Goal: Task Accomplishment & Management: Manage account settings

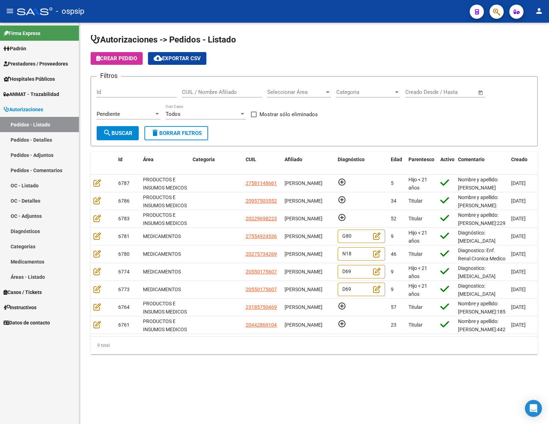
click at [131, 89] on div "Id" at bounding box center [137, 89] width 80 height 15
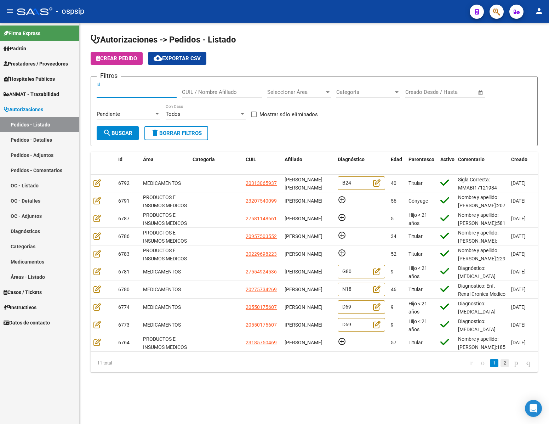
click at [501, 367] on link "2" at bounding box center [505, 363] width 8 height 8
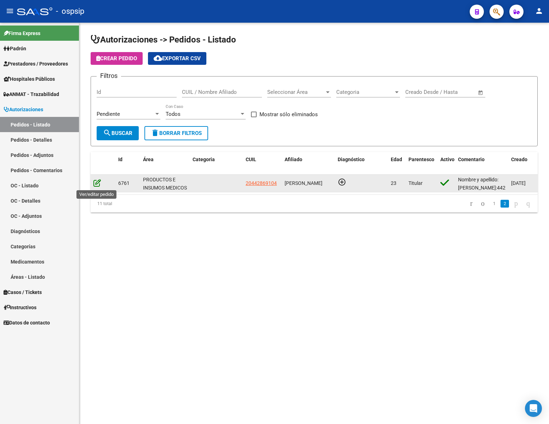
click at [97, 184] on icon at bounding box center [96, 183] width 7 height 8
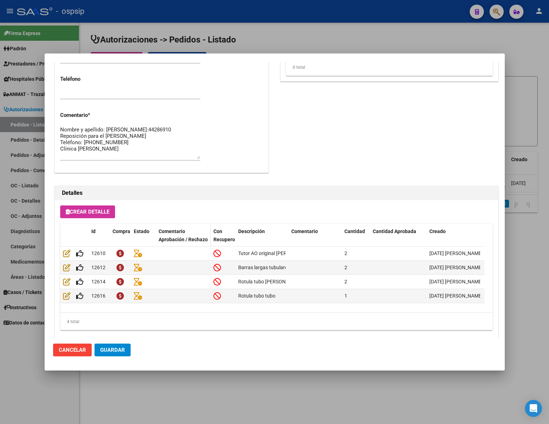
scroll to position [360, 0]
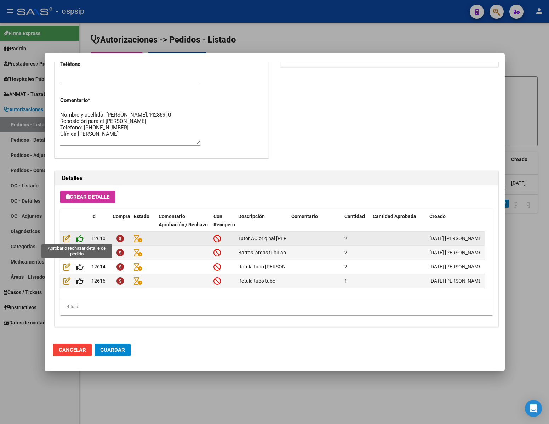
click at [81, 241] on icon at bounding box center [79, 238] width 7 height 8
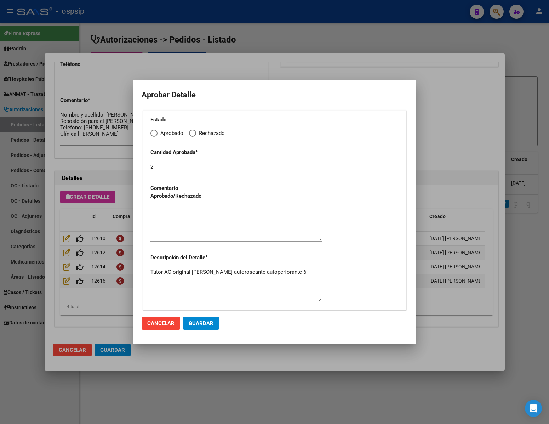
click at [157, 136] on span "Elija una opción" at bounding box center [153, 133] width 7 height 7
click at [157, 136] on input "Aprobado" at bounding box center [153, 133] width 7 height 7
radio input "true"
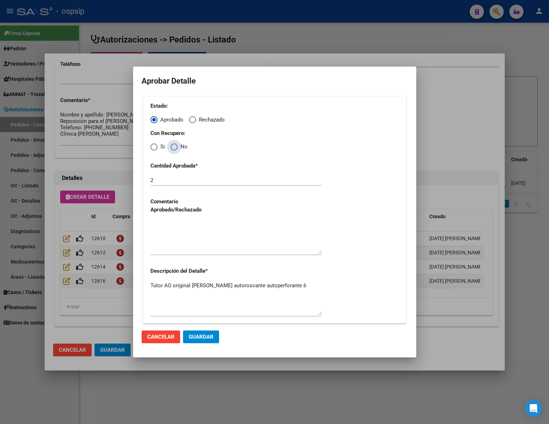
click at [175, 150] on span "Elija una opción" at bounding box center [174, 146] width 7 height 7
click at [175, 150] on input "No" at bounding box center [174, 146] width 7 height 7
radio input "true"
click at [181, 243] on textarea at bounding box center [235, 236] width 171 height 33
type textarea "."
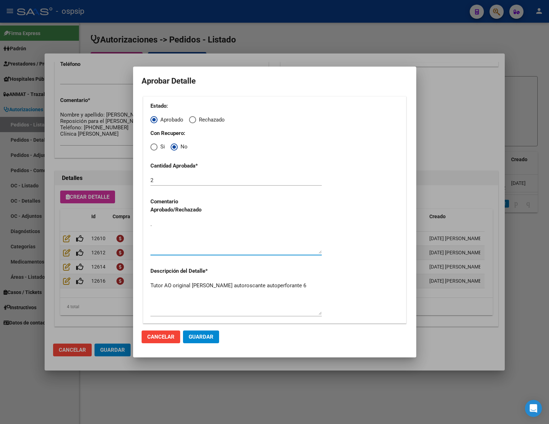
click at [211, 339] on span "Guardar" at bounding box center [201, 337] width 25 height 6
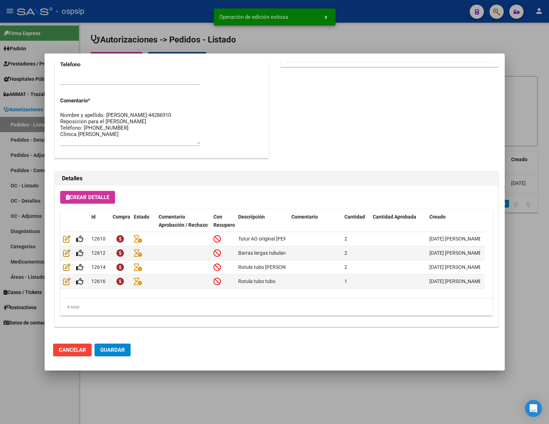
scroll to position [360, 0]
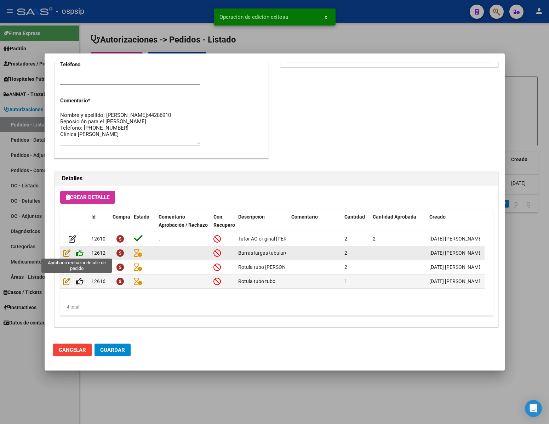
click at [79, 252] on icon at bounding box center [79, 253] width 7 height 8
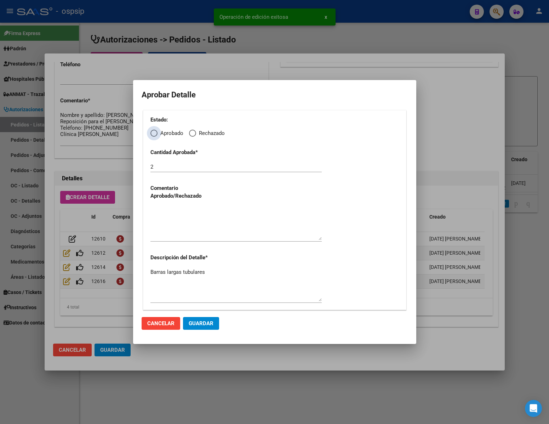
click at [156, 133] on span "Elija una opción" at bounding box center [153, 133] width 7 height 7
click at [156, 133] on input "Aprobado" at bounding box center [153, 133] width 7 height 7
radio input "true"
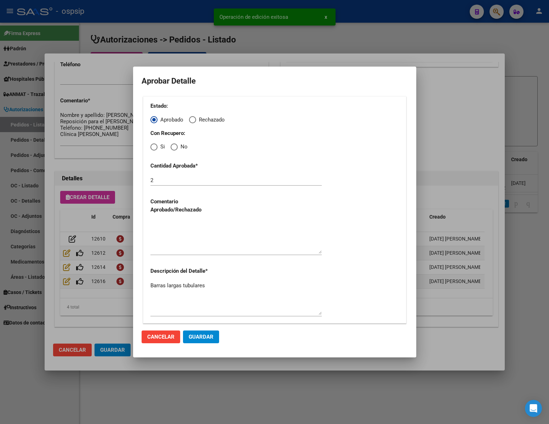
click at [170, 144] on mat-radio-group "Con Recupero: Si No" at bounding box center [274, 139] width 249 height 21
click at [176, 151] on div "Estado: Aprobado Rechazado Con Recupero: Si No Cantidad Aprobada * 2 Comentario…" at bounding box center [274, 209] width 263 height 227
click at [173, 146] on span "Elija una opción" at bounding box center [174, 146] width 7 height 7
click at [173, 146] on input "No" at bounding box center [174, 146] width 7 height 7
radio input "true"
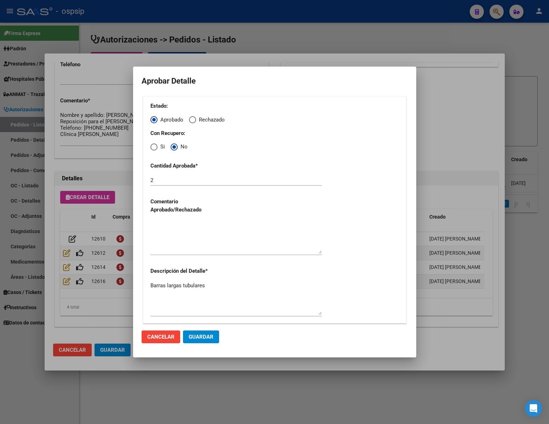
click at [178, 241] on textarea at bounding box center [235, 236] width 171 height 33
type textarea "."
click at [207, 332] on button "Guardar" at bounding box center [201, 336] width 36 height 13
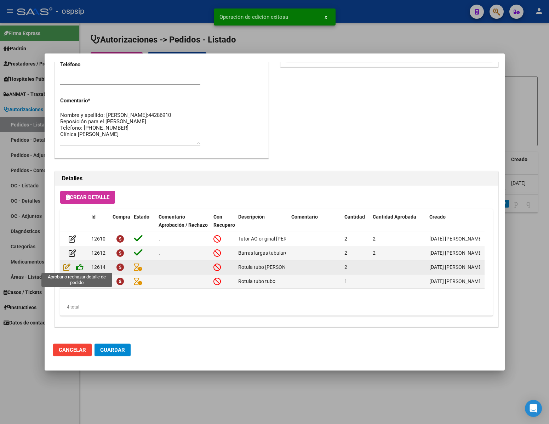
click at [82, 267] on icon at bounding box center [79, 267] width 7 height 8
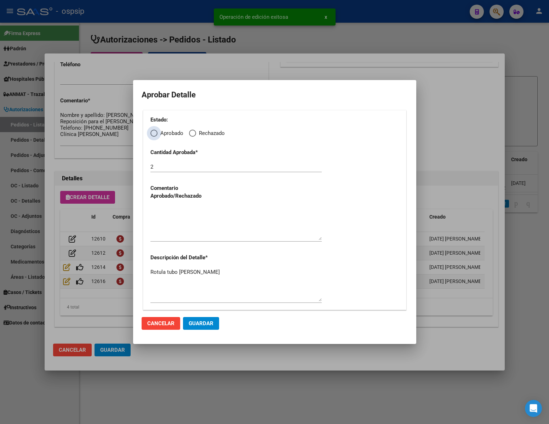
click at [154, 131] on span "Elija una opción" at bounding box center [153, 133] width 7 height 7
click at [154, 131] on input "Aprobado" at bounding box center [153, 133] width 7 height 7
radio input "true"
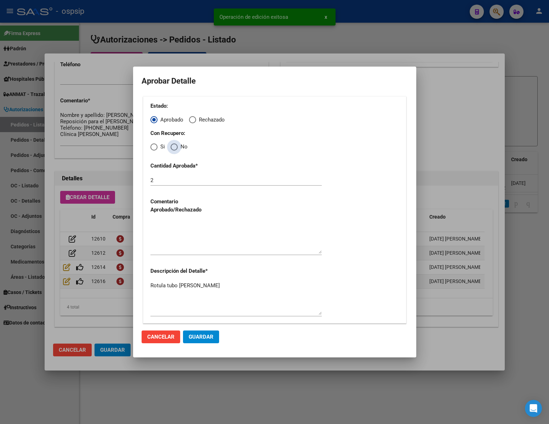
click at [174, 148] on span "Elija una opción" at bounding box center [174, 146] width 7 height 7
click at [174, 148] on input "No" at bounding box center [174, 146] width 7 height 7
radio input "true"
click at [193, 241] on textarea at bounding box center [235, 236] width 171 height 33
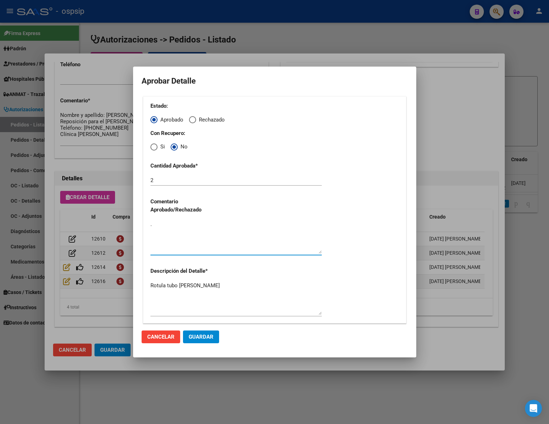
type textarea "."
click at [211, 336] on span "Guardar" at bounding box center [201, 337] width 25 height 6
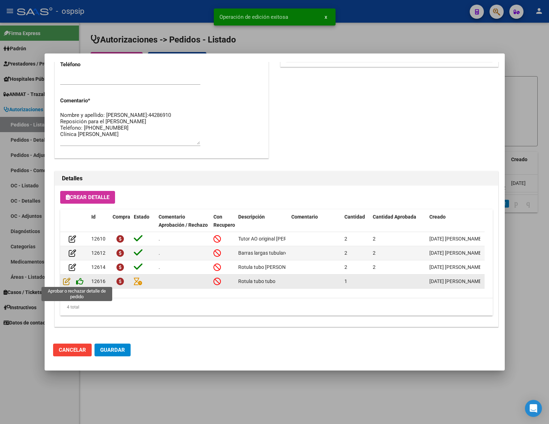
click at [82, 280] on icon at bounding box center [79, 281] width 7 height 8
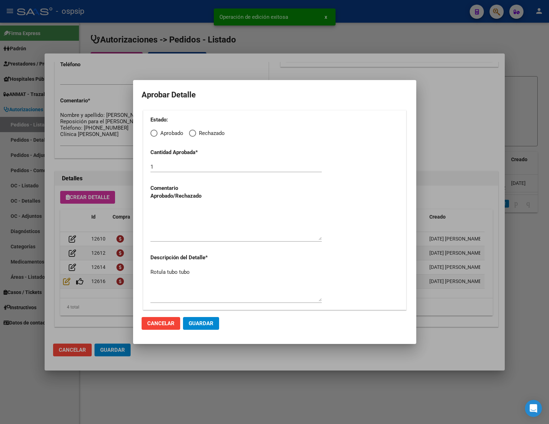
click at [155, 135] on span "Elija una opción" at bounding box center [153, 133] width 7 height 7
click at [155, 135] on input "Aprobado" at bounding box center [153, 133] width 7 height 7
radio input "true"
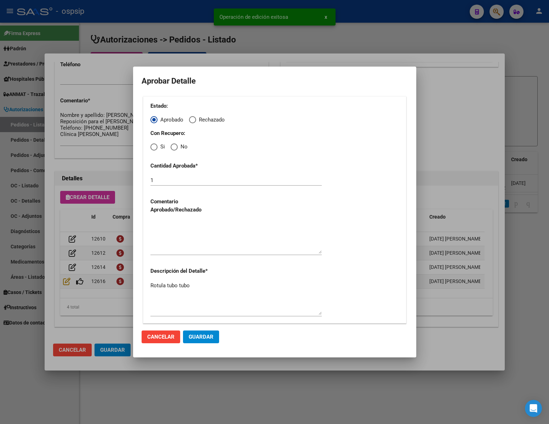
click at [171, 151] on label "No" at bounding box center [179, 147] width 17 height 8
click at [171, 150] on input "No" at bounding box center [174, 146] width 7 height 7
radio input "true"
click at [171, 249] on textarea at bounding box center [235, 236] width 171 height 33
type textarea "."
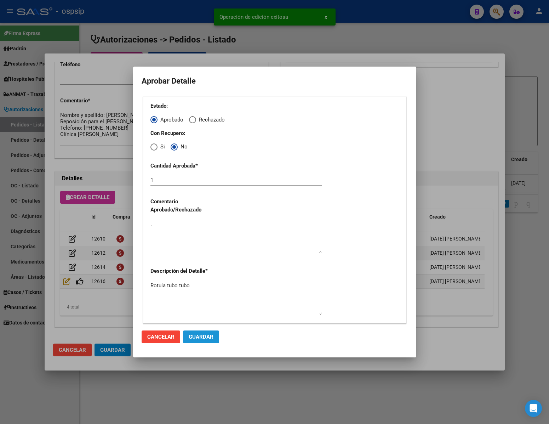
click at [205, 337] on span "Guardar" at bounding box center [201, 337] width 25 height 6
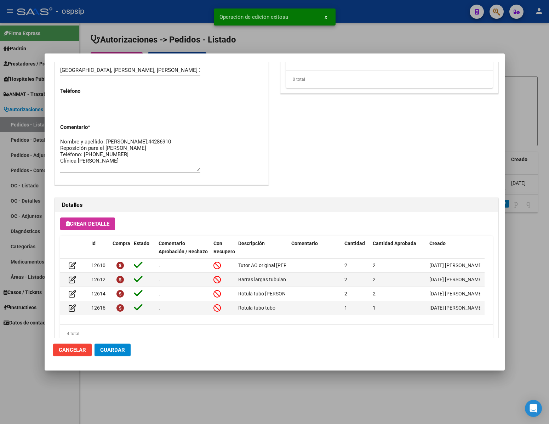
scroll to position [360, 0]
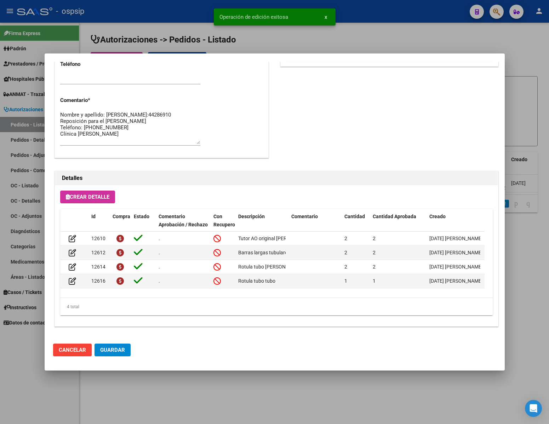
click at [121, 344] on button "Guardar" at bounding box center [113, 349] width 36 height 13
click at [163, 378] on div at bounding box center [274, 212] width 549 height 424
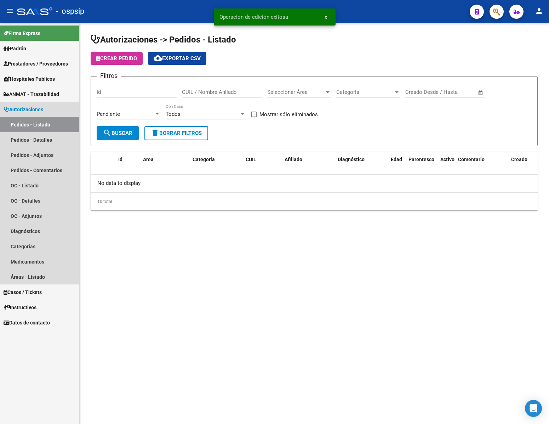
click at [36, 128] on link "Pedidos - Listado" at bounding box center [39, 124] width 79 height 15
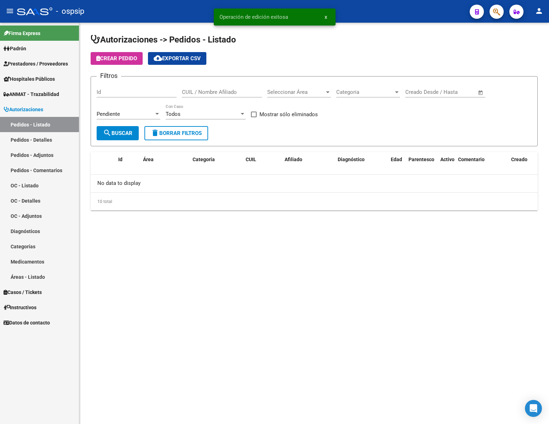
click at [39, 123] on link "Pedidos - Listado" at bounding box center [39, 124] width 79 height 15
click at [40, 135] on link "Pedidos - Detalles" at bounding box center [39, 139] width 79 height 15
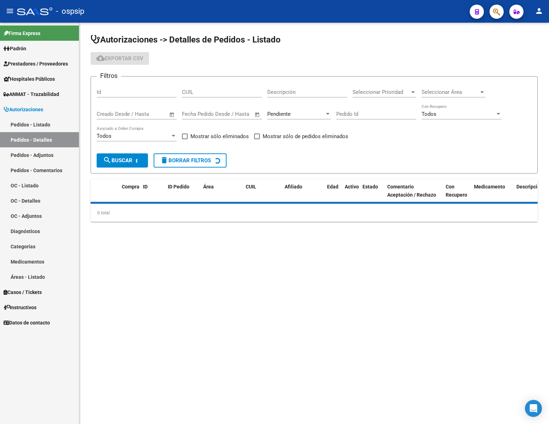
click at [40, 126] on link "Pedidos - Listado" at bounding box center [39, 124] width 79 height 15
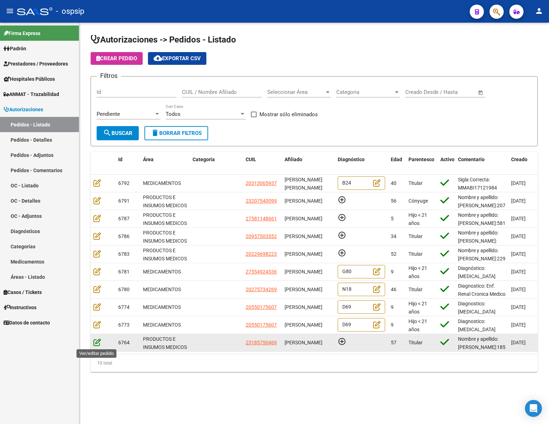
click at [99, 342] on icon at bounding box center [96, 342] width 7 height 8
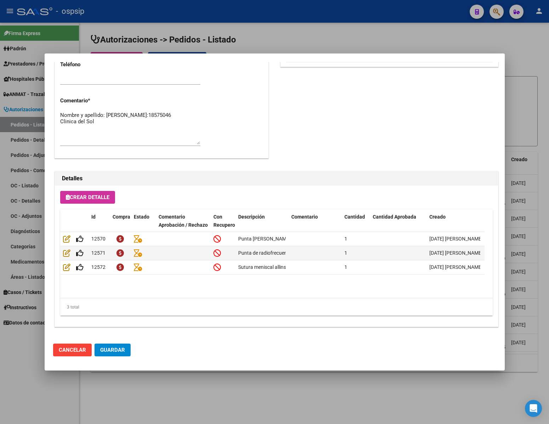
scroll to position [360, 0]
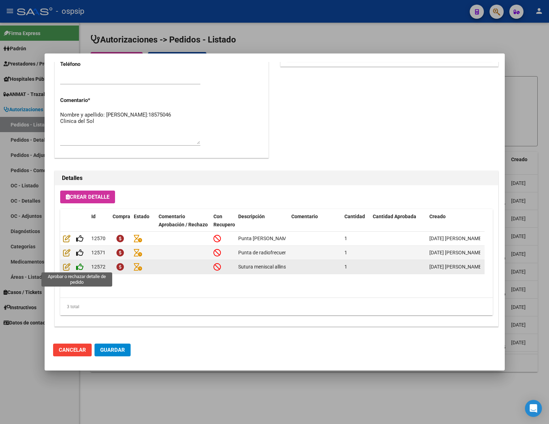
click at [80, 264] on icon at bounding box center [79, 267] width 7 height 8
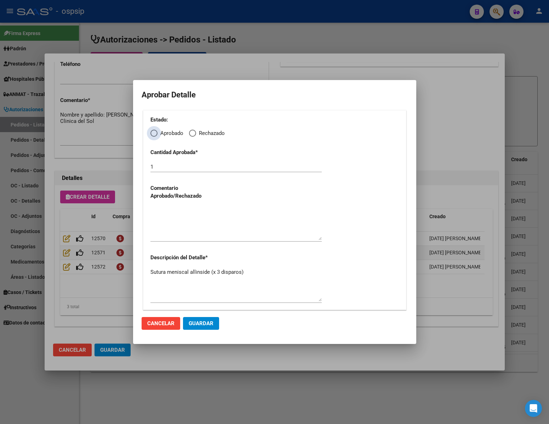
click at [159, 134] on span "Aprobado" at bounding box center [171, 133] width 26 height 8
click at [158, 134] on input "Aprobado" at bounding box center [153, 133] width 7 height 7
radio input "true"
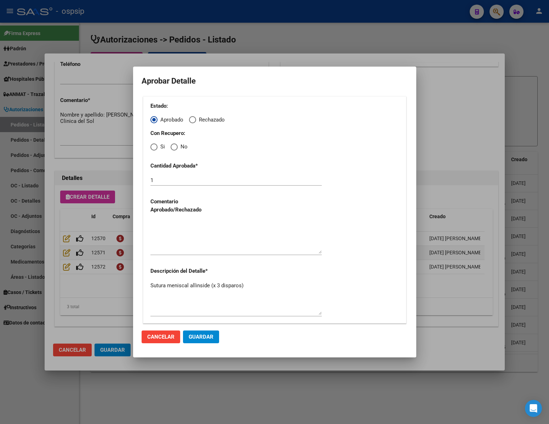
drag, startPoint x: 172, startPoint y: 146, endPoint x: 170, endPoint y: 176, distance: 29.8
click at [172, 149] on span "Elija una opción" at bounding box center [174, 146] width 7 height 7
click at [172, 149] on input "No" at bounding box center [174, 146] width 7 height 7
radio input "true"
click at [167, 245] on textarea at bounding box center [235, 236] width 171 height 33
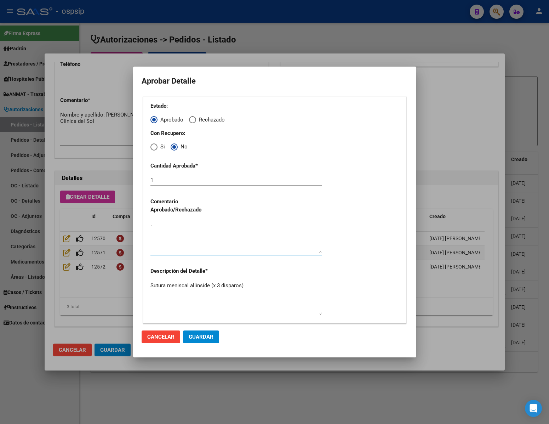
type textarea "."
click at [204, 338] on span "Guardar" at bounding box center [201, 337] width 25 height 6
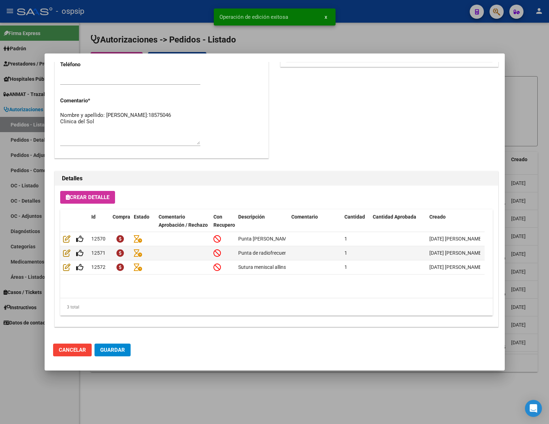
scroll to position [360, 0]
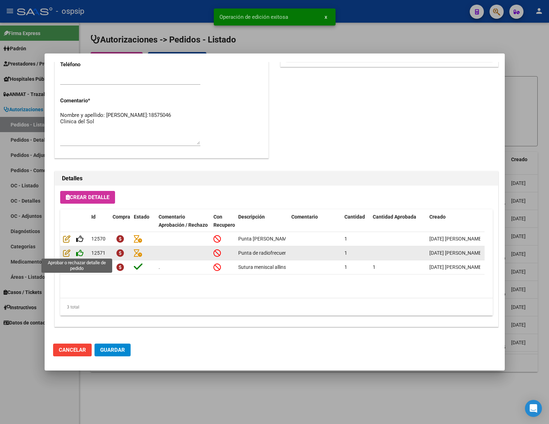
click at [79, 255] on icon at bounding box center [79, 253] width 7 height 8
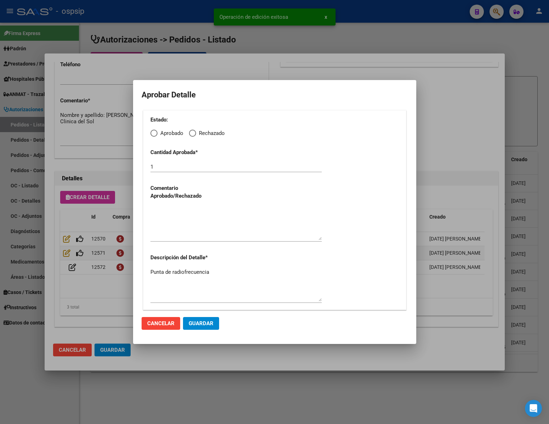
click at [151, 130] on span "Elija una opción" at bounding box center [153, 133] width 7 height 7
click at [151, 130] on input "Aprobado" at bounding box center [153, 133] width 7 height 7
radio input "true"
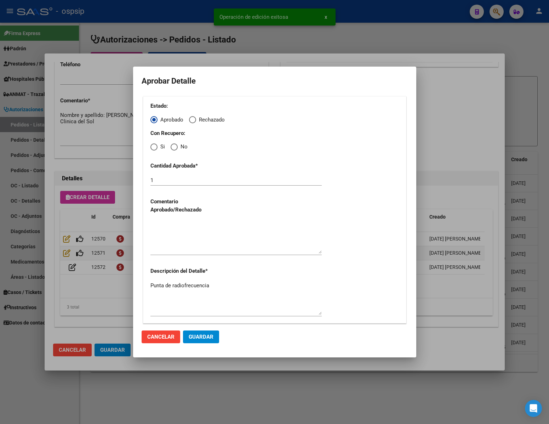
click at [173, 149] on span "Elija una opción" at bounding box center [174, 146] width 7 height 7
click at [173, 149] on input "No" at bounding box center [174, 146] width 7 height 7
radio input "true"
click at [178, 232] on textarea at bounding box center [235, 236] width 171 height 33
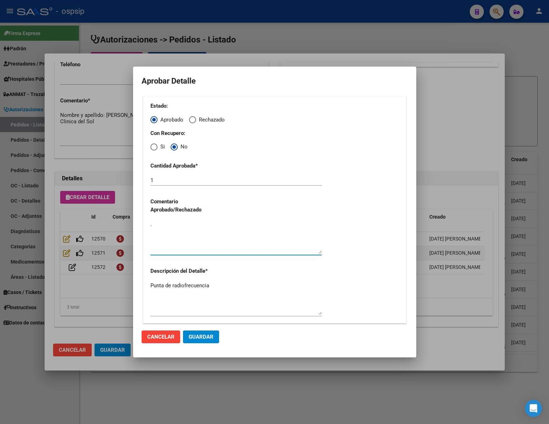
type textarea "."
click at [202, 338] on span "Guardar" at bounding box center [201, 337] width 25 height 6
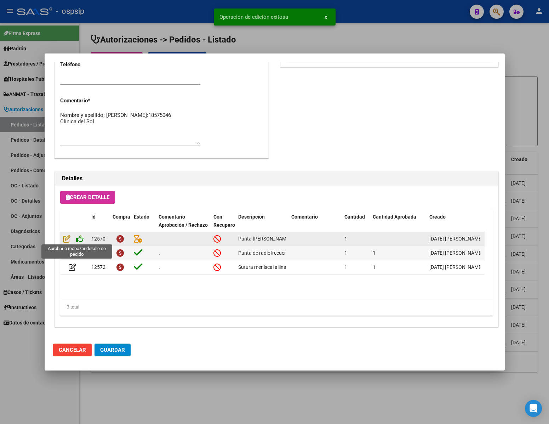
click at [81, 237] on icon at bounding box center [79, 239] width 7 height 8
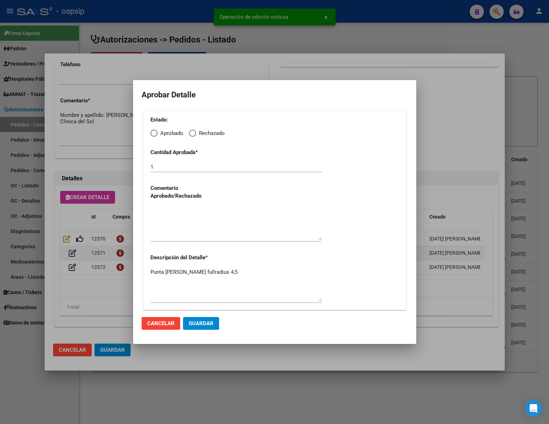
click at [153, 133] on span "Elija una opción" at bounding box center [153, 133] width 7 height 7
click at [153, 133] on input "Aprobado" at bounding box center [153, 133] width 7 height 7
radio input "true"
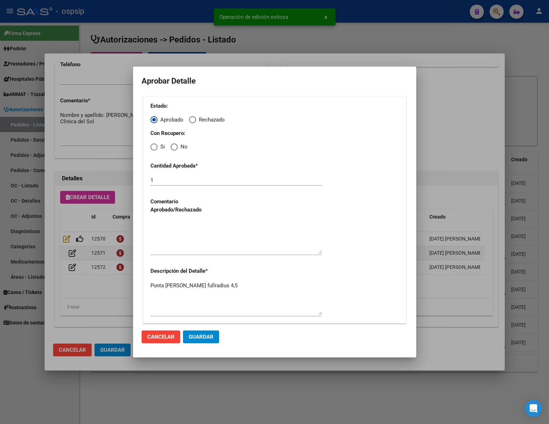
click at [173, 150] on span "Elija una opción" at bounding box center [174, 146] width 7 height 7
click at [173, 150] on input "No" at bounding box center [174, 146] width 7 height 7
radio input "true"
click at [192, 246] on textarea at bounding box center [235, 236] width 171 height 33
type textarea "."
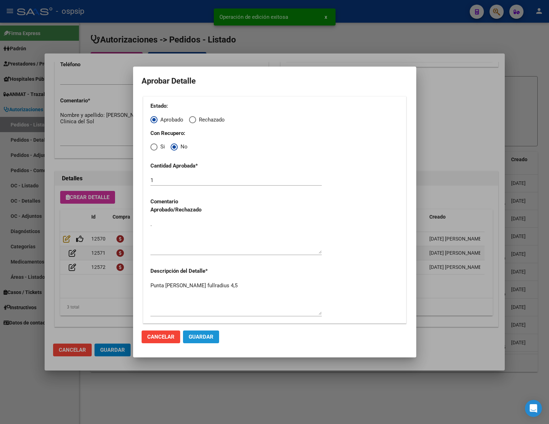
click at [202, 340] on button "Guardar" at bounding box center [201, 336] width 36 height 13
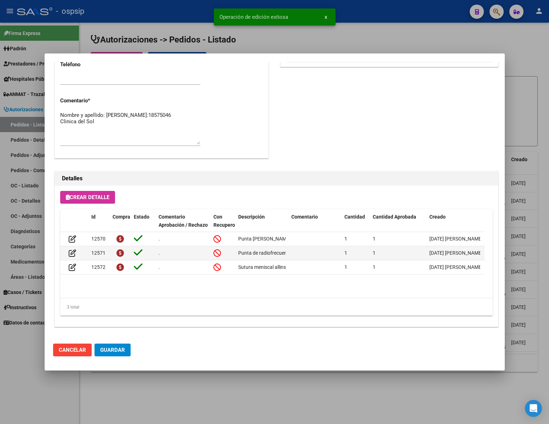
scroll to position [360, 0]
click at [113, 347] on span "Guardar" at bounding box center [112, 350] width 25 height 6
click at [173, 396] on div at bounding box center [274, 212] width 549 height 424
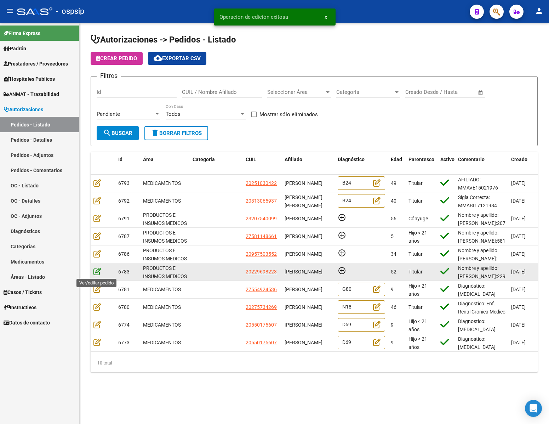
click at [93, 271] on icon at bounding box center [96, 271] width 7 height 8
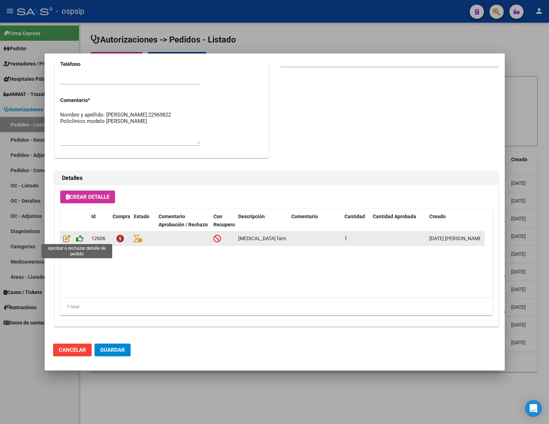
click at [80, 238] on icon at bounding box center [79, 238] width 7 height 8
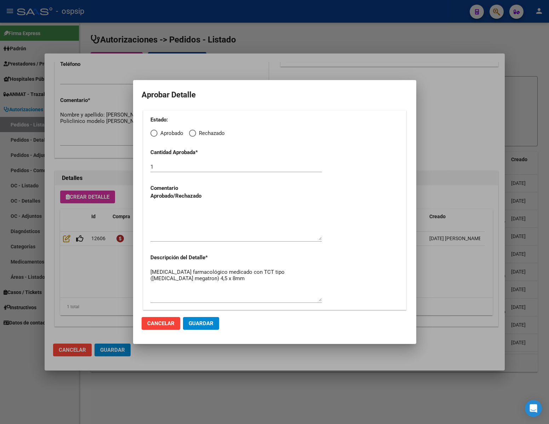
click at [437, 141] on div at bounding box center [274, 212] width 549 height 424
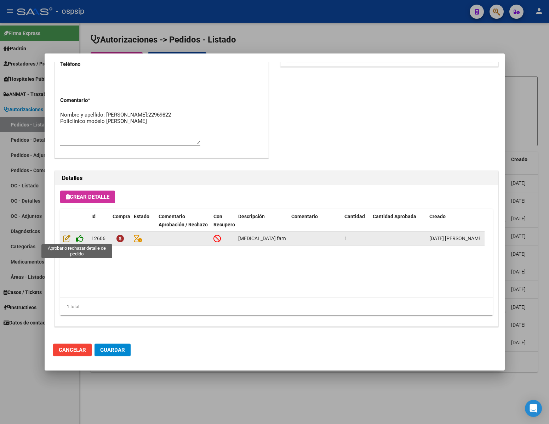
click at [79, 239] on icon at bounding box center [79, 238] width 7 height 8
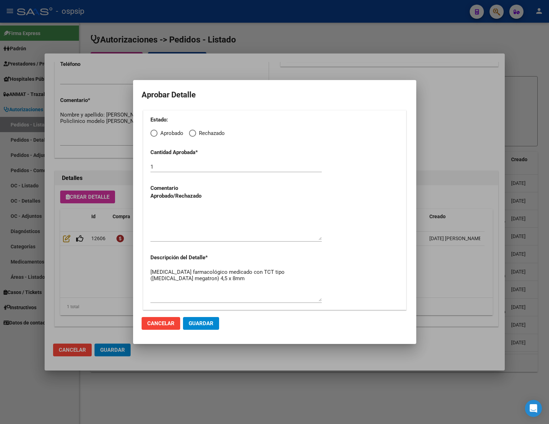
drag, startPoint x: 472, startPoint y: 142, endPoint x: 462, endPoint y: 146, distance: 10.1
click at [471, 142] on div at bounding box center [274, 212] width 549 height 424
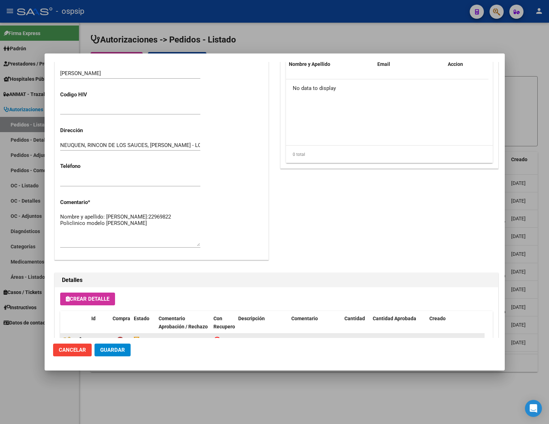
scroll to position [42, 0]
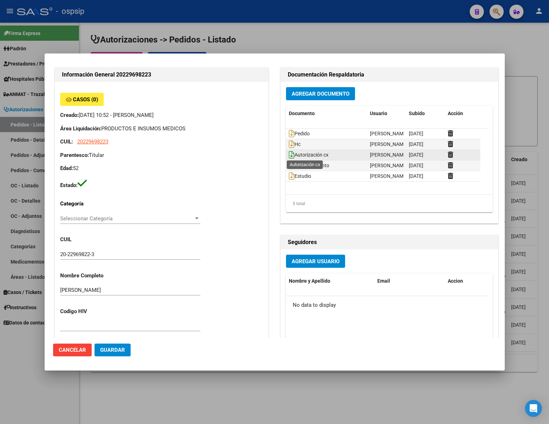
click at [289, 155] on icon at bounding box center [292, 155] width 6 height 8
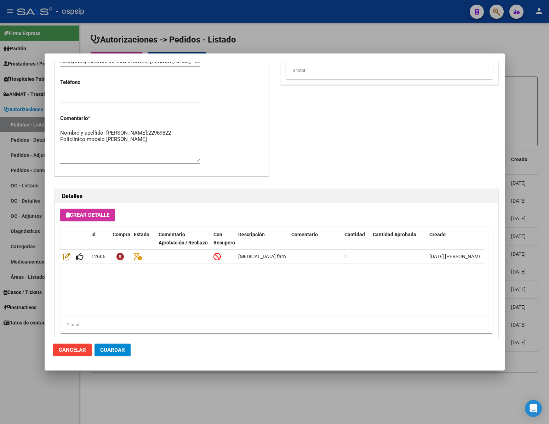
scroll to position [360, 0]
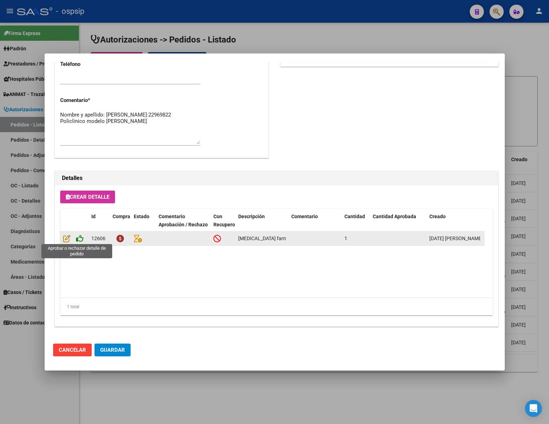
click at [83, 238] on icon at bounding box center [79, 238] width 7 height 8
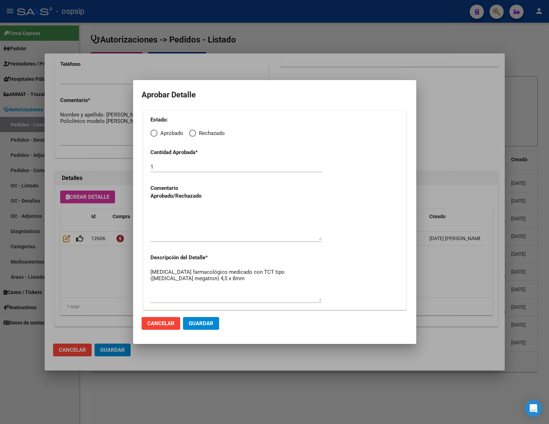
click at [154, 132] on span "Elija una opción" at bounding box center [153, 133] width 7 height 7
click at [154, 132] on input "Aprobado" at bounding box center [153, 133] width 7 height 7
radio input "true"
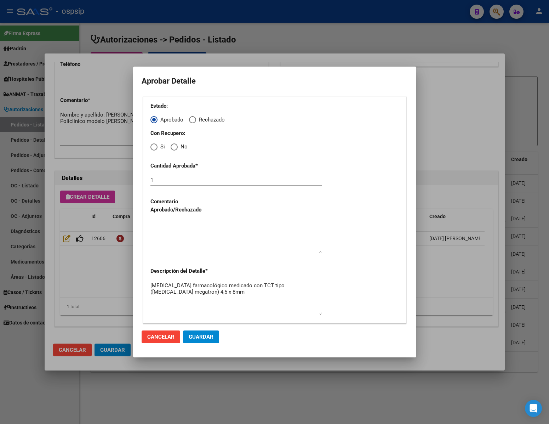
click at [175, 149] on span "Elija una opción" at bounding box center [174, 146] width 7 height 7
click at [175, 149] on input "No" at bounding box center [174, 146] width 7 height 7
radio input "true"
click at [188, 250] on textarea at bounding box center [235, 236] width 171 height 33
type textarea "."
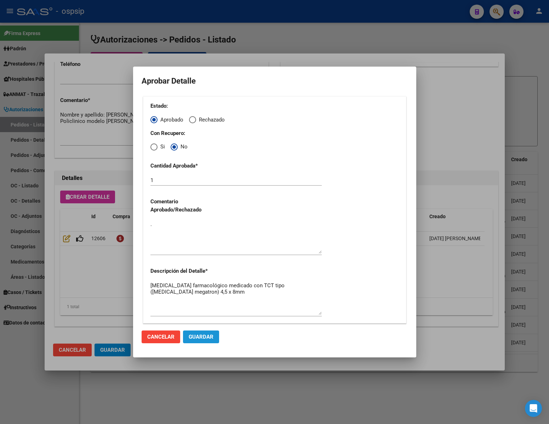
click at [202, 337] on span "Guardar" at bounding box center [201, 337] width 25 height 6
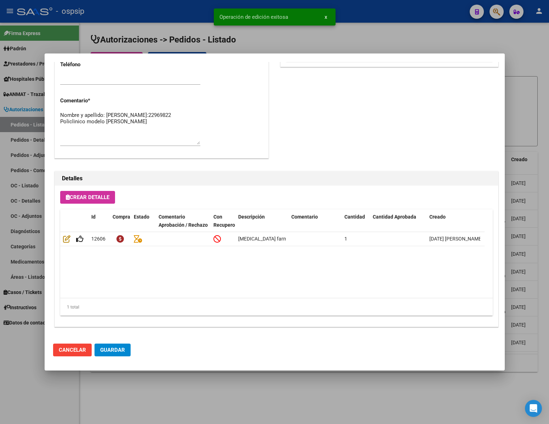
scroll to position [360, 0]
click at [114, 349] on span "Guardar" at bounding box center [112, 350] width 25 height 6
click at [165, 400] on div at bounding box center [274, 212] width 549 height 424
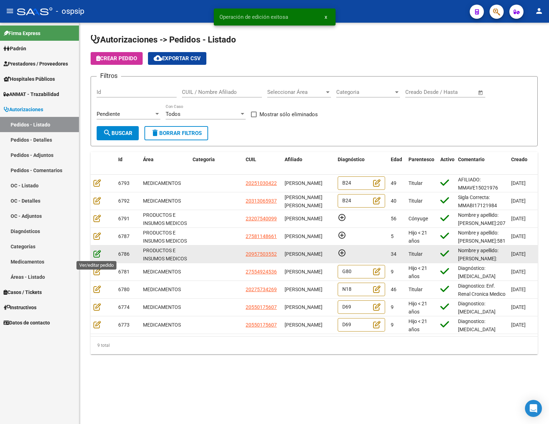
click at [98, 252] on icon at bounding box center [96, 254] width 7 height 8
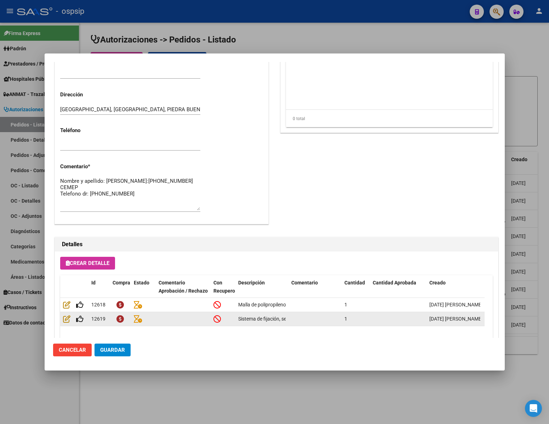
scroll to position [360, 0]
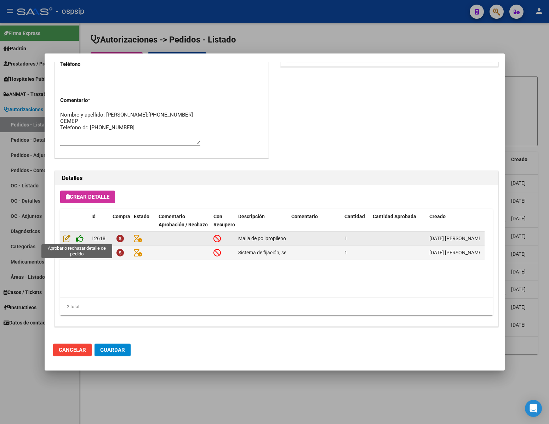
click at [80, 238] on icon at bounding box center [79, 238] width 7 height 8
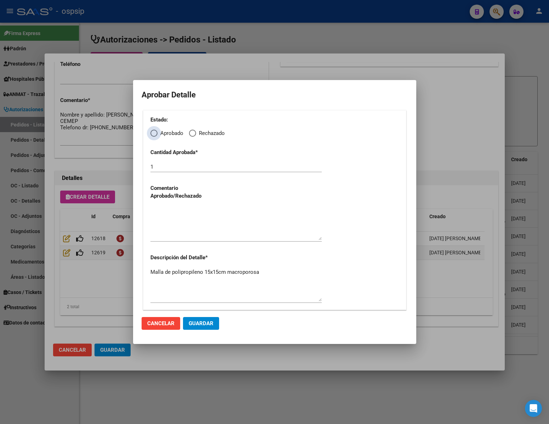
click at [156, 135] on span "Elija una opción" at bounding box center [153, 133] width 7 height 7
click at [156, 135] on input "Aprobado" at bounding box center [153, 133] width 7 height 7
radio input "true"
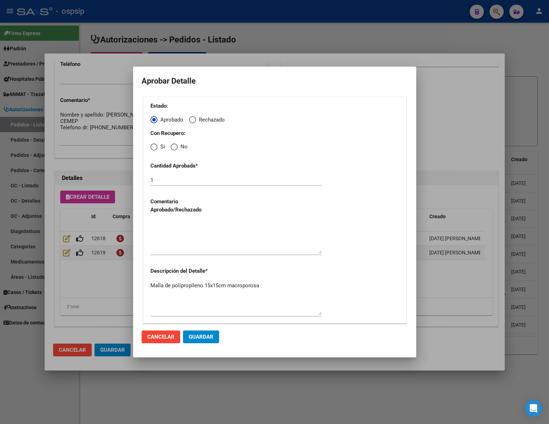
drag, startPoint x: 176, startPoint y: 145, endPoint x: 177, endPoint y: 152, distance: 7.1
click at [177, 150] on span "Elija una opción" at bounding box center [174, 146] width 7 height 7
click at [177, 150] on input "No" at bounding box center [174, 146] width 7 height 7
radio input "true"
click at [166, 240] on textarea at bounding box center [235, 236] width 171 height 33
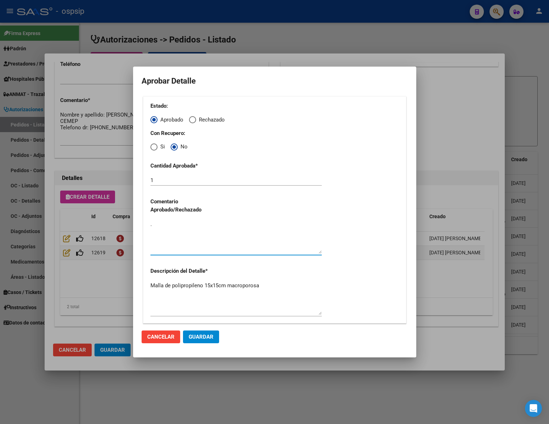
type textarea "."
click at [203, 334] on span "Guardar" at bounding box center [201, 337] width 25 height 6
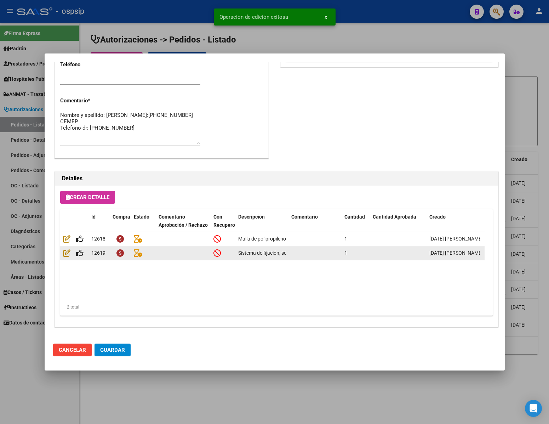
scroll to position [360, 0]
click at [82, 251] on icon at bounding box center [79, 253] width 7 height 8
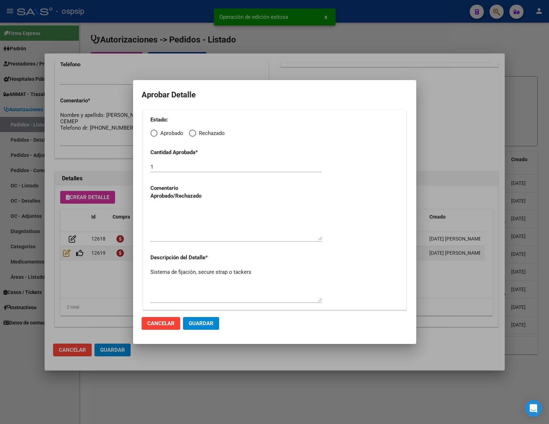
click at [155, 135] on span "Elija una opción" at bounding box center [153, 133] width 7 height 7
click at [155, 135] on input "Aprobado" at bounding box center [153, 133] width 7 height 7
radio input "true"
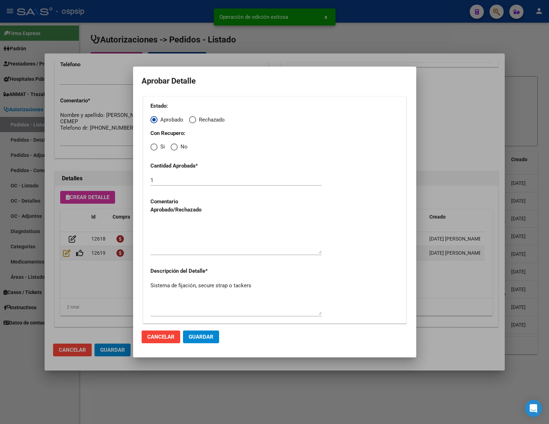
drag, startPoint x: 175, startPoint y: 147, endPoint x: 177, endPoint y: 151, distance: 4.4
click at [175, 148] on span "Elija una opción" at bounding box center [174, 146] width 7 height 7
click at [175, 148] on input "No" at bounding box center [174, 146] width 7 height 7
radio input "true"
click at [187, 246] on textarea at bounding box center [235, 236] width 171 height 33
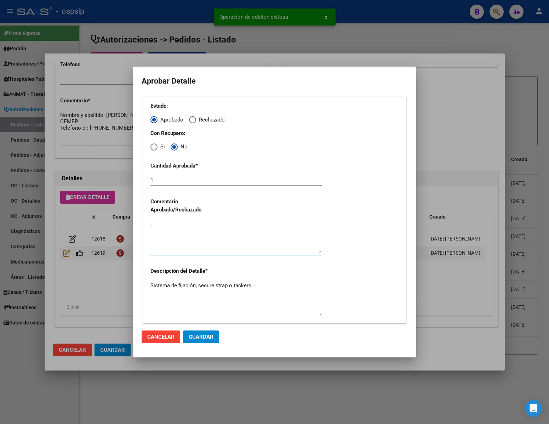
type textarea "."
click at [215, 337] on button "Guardar" at bounding box center [201, 336] width 36 height 13
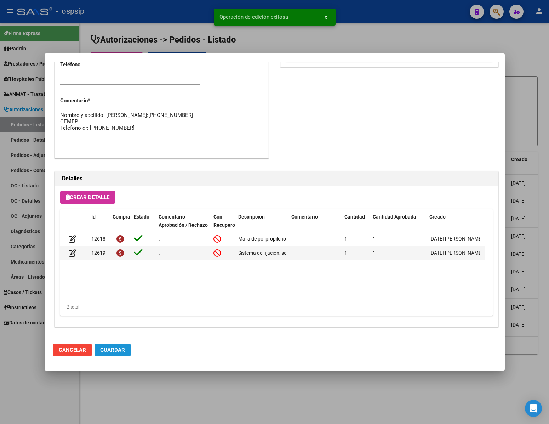
click at [116, 348] on span "Guardar" at bounding box center [112, 350] width 25 height 6
click at [165, 391] on div at bounding box center [274, 212] width 549 height 424
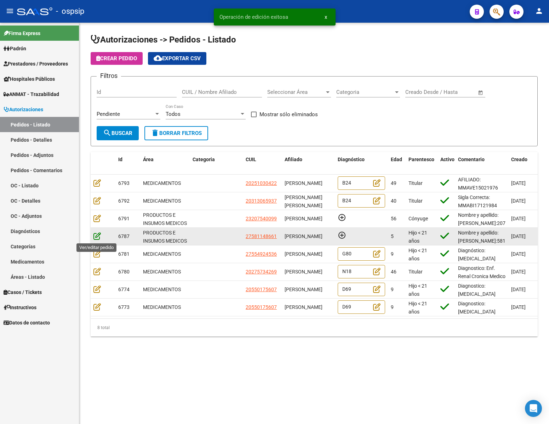
click at [95, 235] on icon at bounding box center [96, 236] width 7 height 8
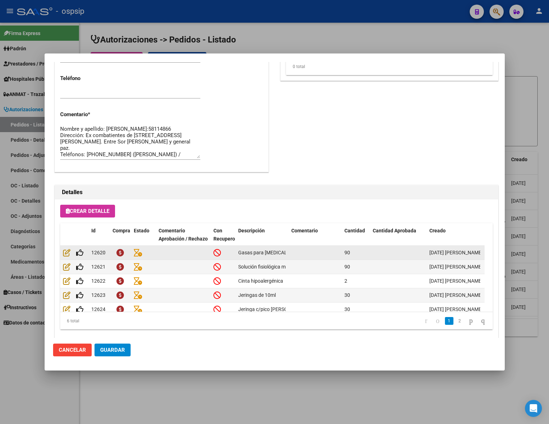
scroll to position [360, 0]
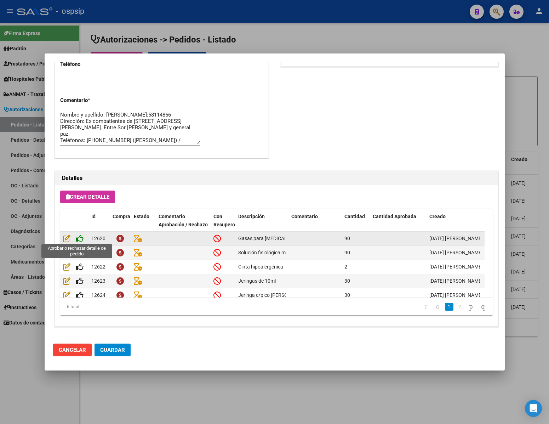
click at [79, 239] on icon at bounding box center [79, 238] width 7 height 8
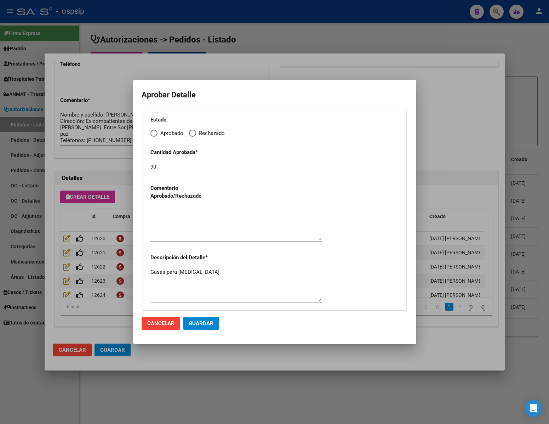
click at [152, 136] on span "Elija una opción" at bounding box center [153, 133] width 7 height 7
click at [152, 136] on input "Aprobado" at bounding box center [153, 133] width 7 height 7
radio input "true"
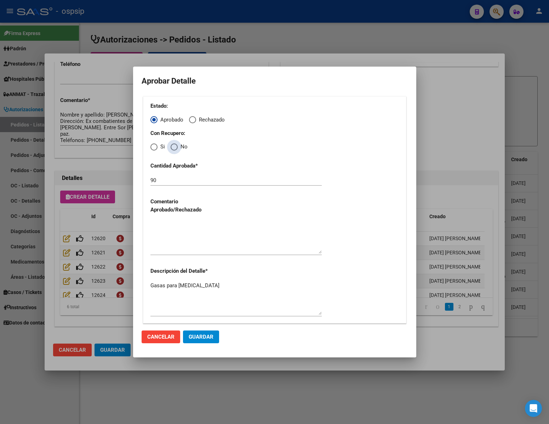
click at [173, 147] on span "Elija una opción" at bounding box center [174, 146] width 7 height 7
click at [173, 147] on input "No" at bounding box center [174, 146] width 7 height 7
radio input "true"
click at [186, 227] on textarea at bounding box center [235, 236] width 171 height 33
type textarea "."
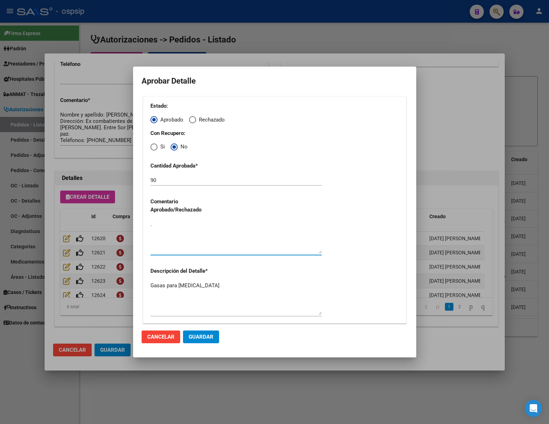
click at [207, 334] on span "Guardar" at bounding box center [201, 337] width 25 height 6
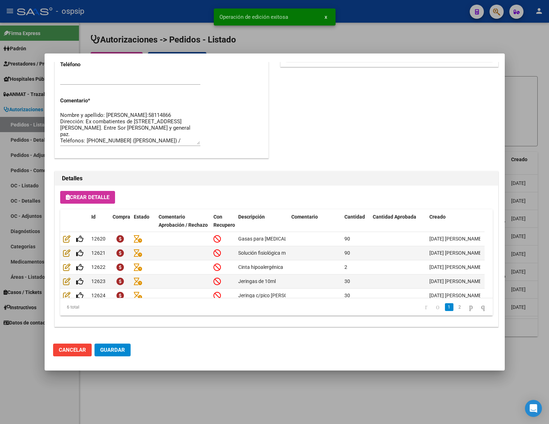
scroll to position [360, 0]
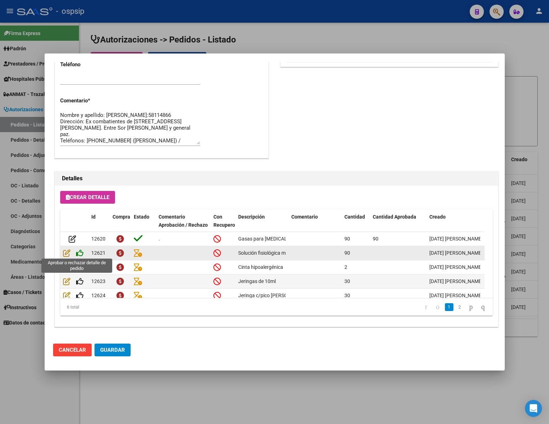
click at [80, 254] on icon at bounding box center [79, 253] width 7 height 8
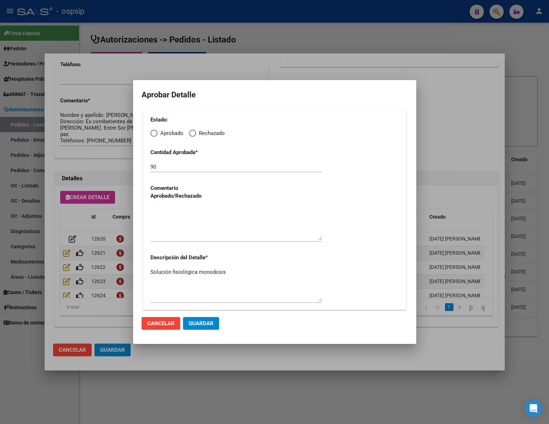
click at [153, 135] on span "Elija una opción" at bounding box center [153, 133] width 7 height 7
click at [153, 135] on input "Aprobado" at bounding box center [153, 133] width 7 height 7
radio input "true"
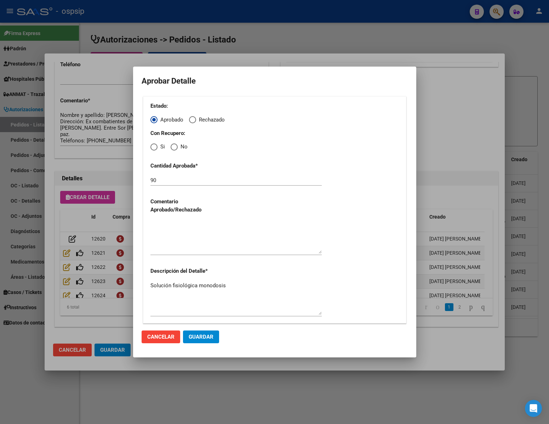
click at [171, 145] on span "Elija una opción" at bounding box center [174, 146] width 7 height 7
click at [171, 145] on input "No" at bounding box center [174, 146] width 7 height 7
radio input "true"
click at [176, 249] on textarea at bounding box center [235, 236] width 171 height 33
type textarea "."
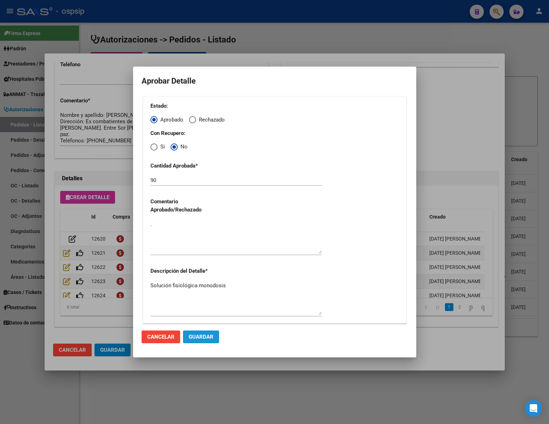
click at [205, 334] on span "Guardar" at bounding box center [201, 337] width 25 height 6
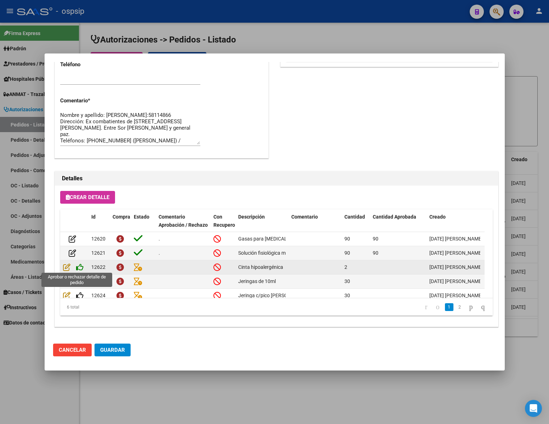
click at [81, 267] on icon at bounding box center [79, 267] width 7 height 8
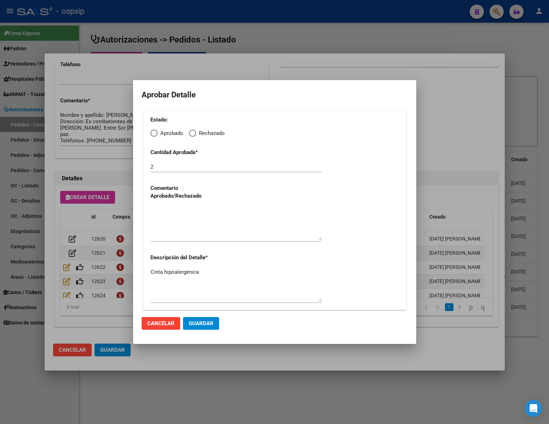
click at [154, 134] on span "Elija una opción" at bounding box center [153, 133] width 7 height 7
click at [154, 134] on input "Aprobado" at bounding box center [153, 133] width 7 height 7
radio input "true"
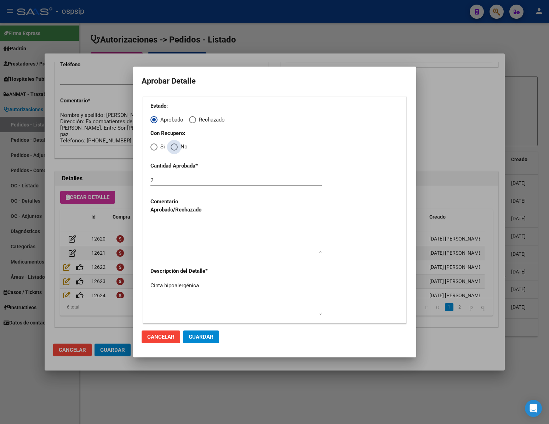
click at [173, 146] on span "Elija una opción" at bounding box center [174, 146] width 7 height 7
click at [173, 146] on input "No" at bounding box center [174, 146] width 7 height 7
radio input "true"
click at [199, 246] on textarea at bounding box center [235, 236] width 171 height 33
type textarea "."
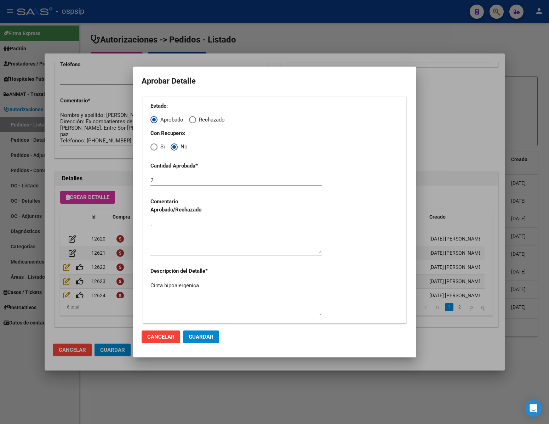
click at [201, 337] on span "Guardar" at bounding box center [201, 337] width 25 height 6
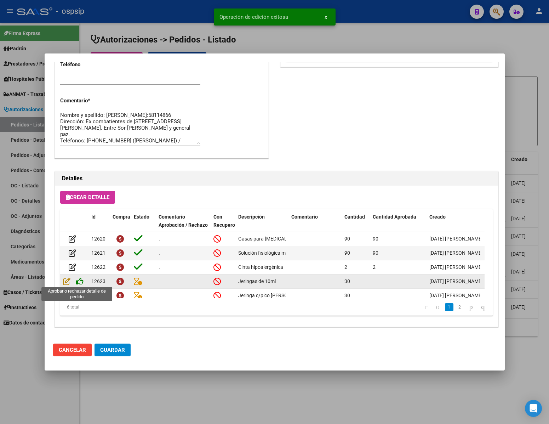
click at [79, 284] on icon at bounding box center [79, 281] width 7 height 8
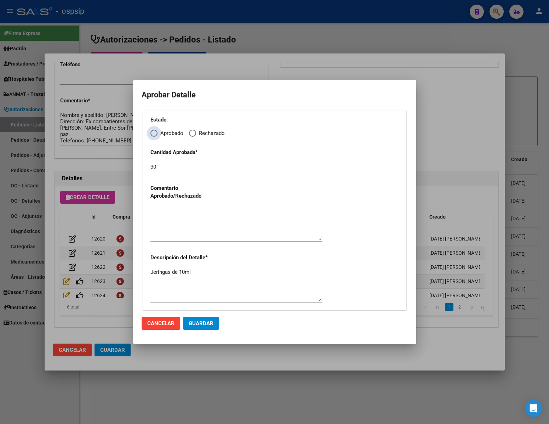
click at [151, 131] on span "Elija una opción" at bounding box center [153, 133] width 7 height 7
click at [151, 131] on input "Aprobado" at bounding box center [153, 133] width 7 height 7
radio input "true"
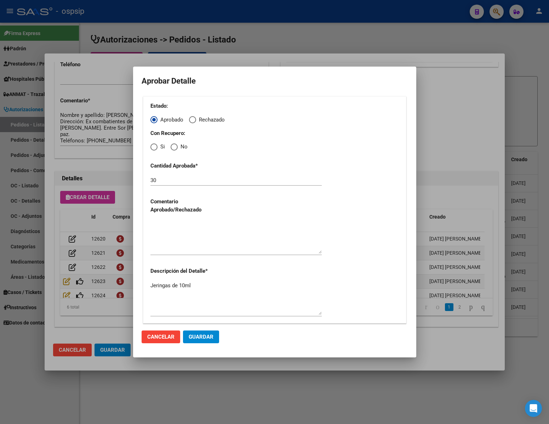
click at [172, 148] on span "Elija una opción" at bounding box center [174, 146] width 7 height 7
click at [172, 148] on input "No" at bounding box center [174, 146] width 7 height 7
radio input "true"
click at [189, 248] on textarea at bounding box center [235, 236] width 171 height 33
type textarea "."
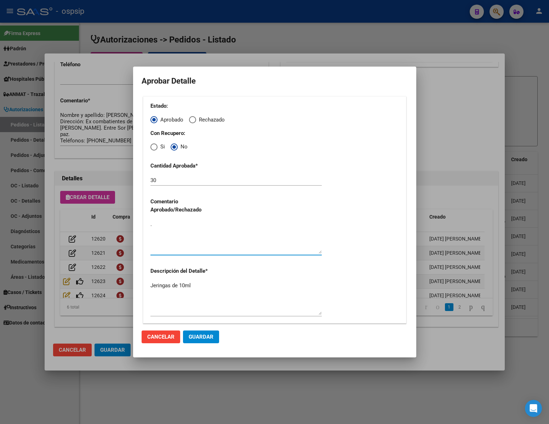
click at [205, 338] on span "Guardar" at bounding box center [201, 337] width 25 height 6
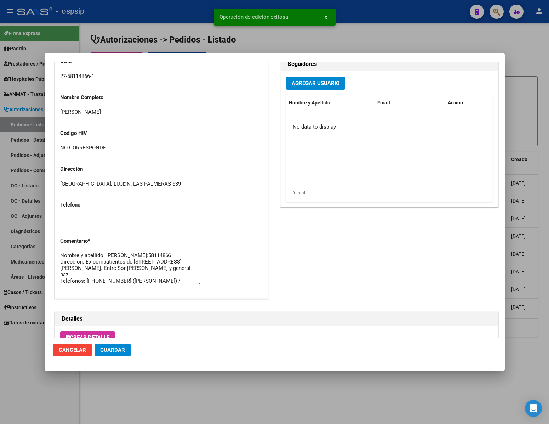
scroll to position [360, 0]
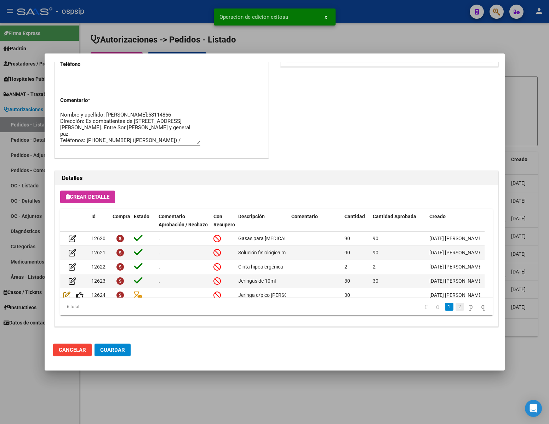
click at [456, 304] on link "2" at bounding box center [460, 307] width 8 height 8
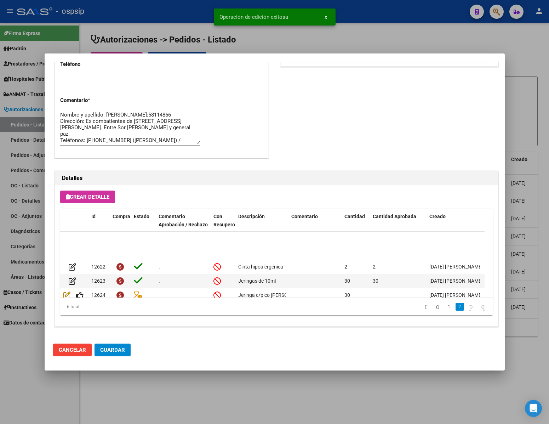
scroll to position [29, 0]
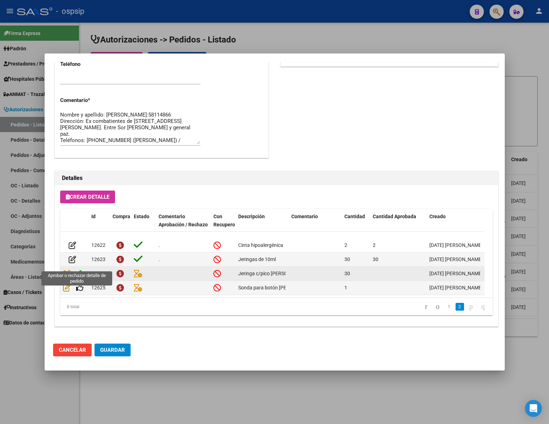
click at [82, 269] on icon at bounding box center [79, 273] width 7 height 8
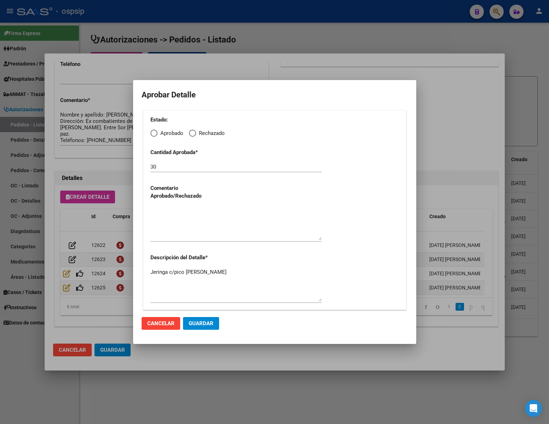
click at [155, 133] on span "Elija una opción" at bounding box center [153, 133] width 7 height 7
click at [155, 133] on input "Aprobado" at bounding box center [153, 133] width 7 height 7
radio input "true"
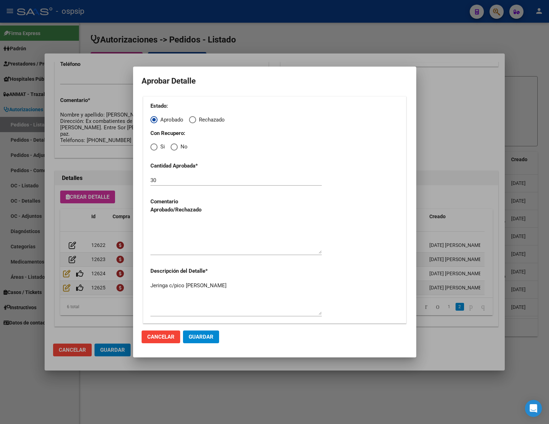
drag, startPoint x: 171, startPoint y: 144, endPoint x: 171, endPoint y: 149, distance: 5.3
click at [171, 148] on span "Elija una opción" at bounding box center [174, 146] width 7 height 7
click at [171, 148] on input "No" at bounding box center [174, 146] width 7 height 7
radio input "true"
click at [176, 239] on textarea at bounding box center [235, 236] width 171 height 33
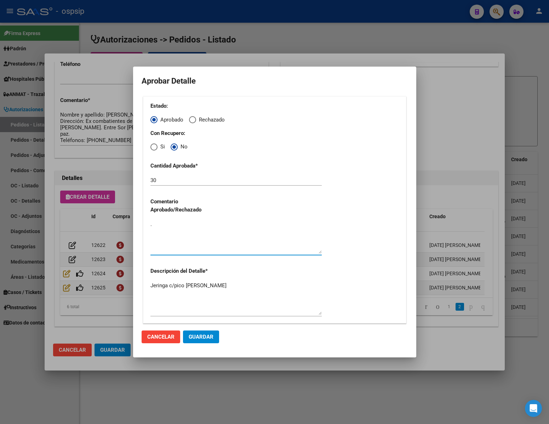
type textarea "."
click at [206, 343] on mat-dialog-actions "Cancelar Guardar" at bounding box center [275, 337] width 266 height 24
click at [207, 334] on span "Guardar" at bounding box center [201, 337] width 25 height 6
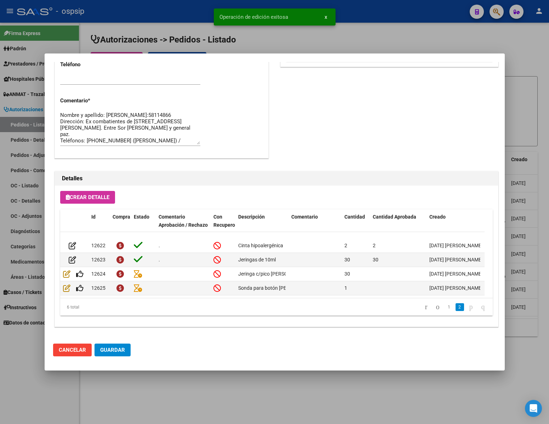
scroll to position [360, 0]
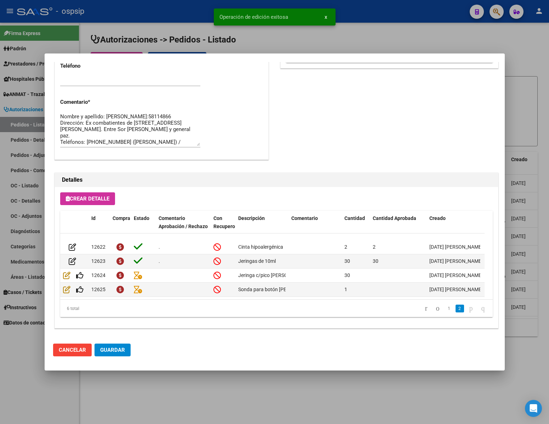
drag, startPoint x: 131, startPoint y: 310, endPoint x: 127, endPoint y: 307, distance: 4.5
click at [130, 309] on div "6 total" at bounding box center [102, 309] width 85 height 18
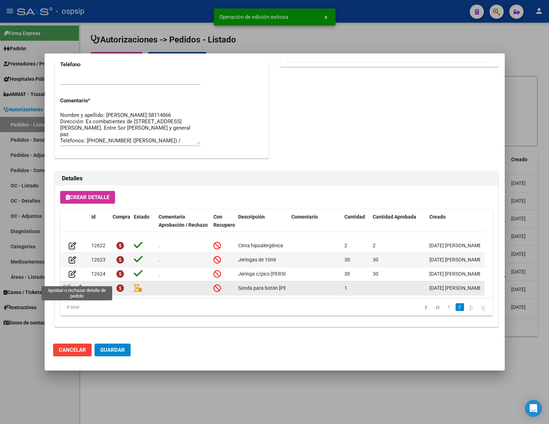
click at [82, 284] on icon at bounding box center [79, 288] width 7 height 8
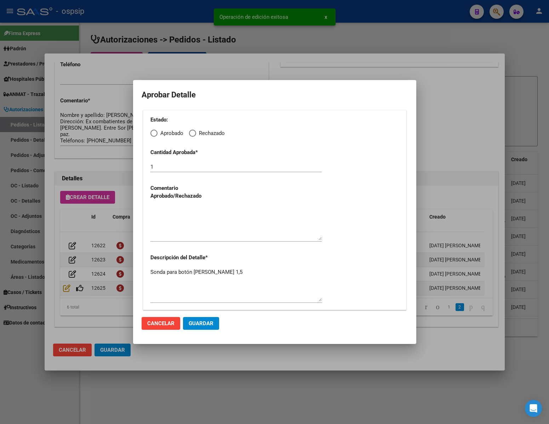
click at [151, 133] on span "Elija una opción" at bounding box center [153, 133] width 7 height 7
click at [151, 133] on input "Aprobado" at bounding box center [153, 133] width 7 height 7
radio input "true"
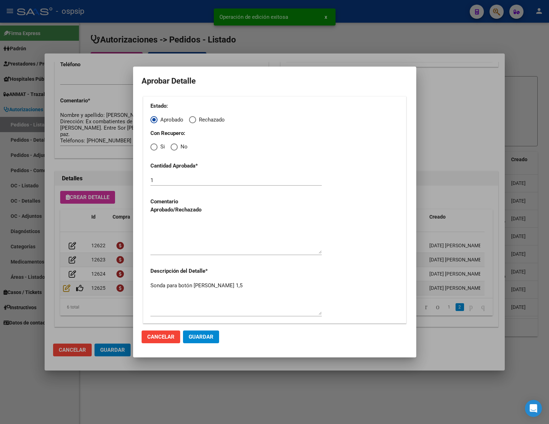
drag, startPoint x: 175, startPoint y: 147, endPoint x: 173, endPoint y: 153, distance: 6.6
click at [175, 147] on span "Elija una opción" at bounding box center [174, 146] width 7 height 7
click at [175, 147] on input "No" at bounding box center [174, 146] width 7 height 7
radio input "true"
click at [184, 223] on textarea at bounding box center [235, 236] width 171 height 33
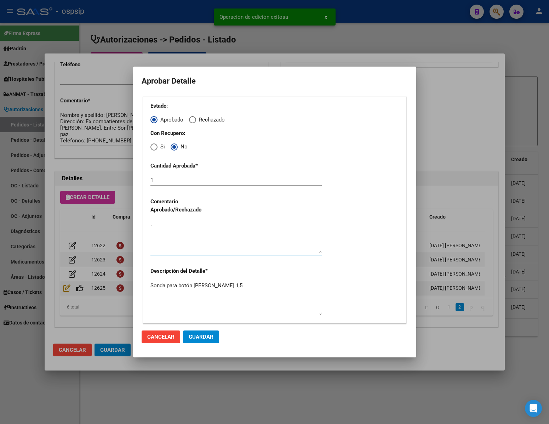
type textarea "."
click at [207, 339] on span "Guardar" at bounding box center [201, 337] width 25 height 6
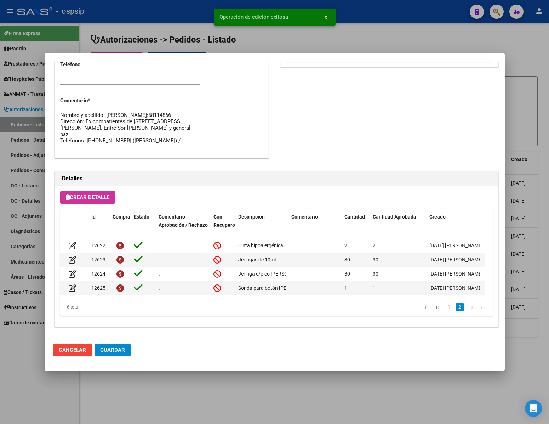
drag, startPoint x: 113, startPoint y: 346, endPoint x: 113, endPoint y: 350, distance: 4.2
click at [113, 347] on span "Guardar" at bounding box center [112, 350] width 25 height 6
click at [170, 370] on div at bounding box center [274, 212] width 549 height 424
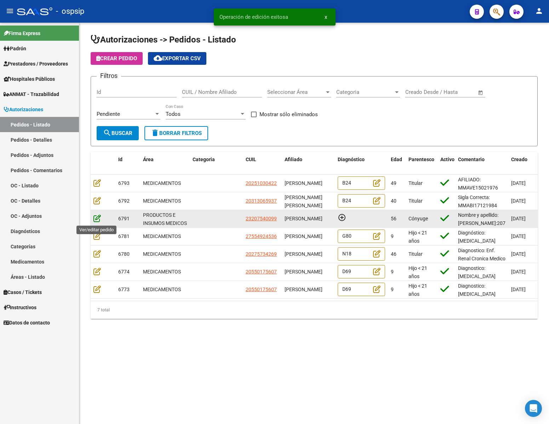
click at [97, 217] on icon at bounding box center [96, 218] width 7 height 8
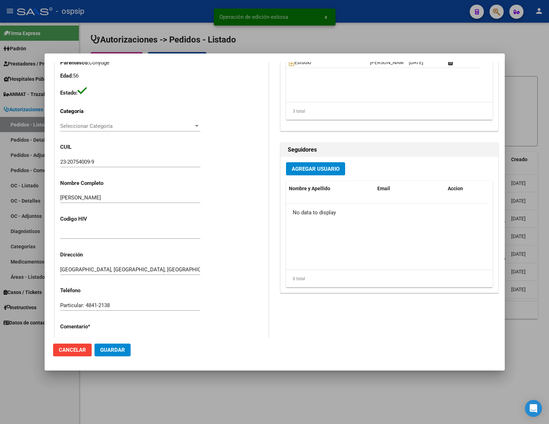
scroll to position [319, 0]
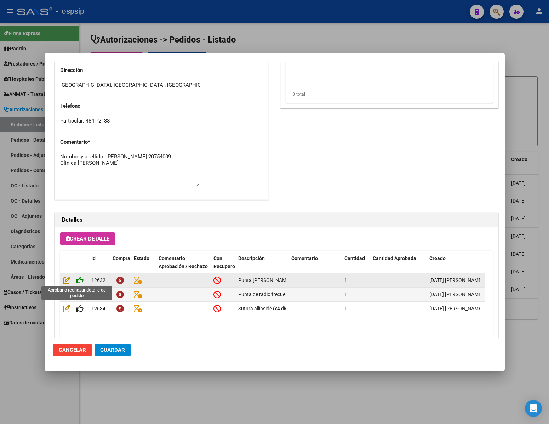
click at [81, 280] on icon at bounding box center [79, 280] width 7 height 8
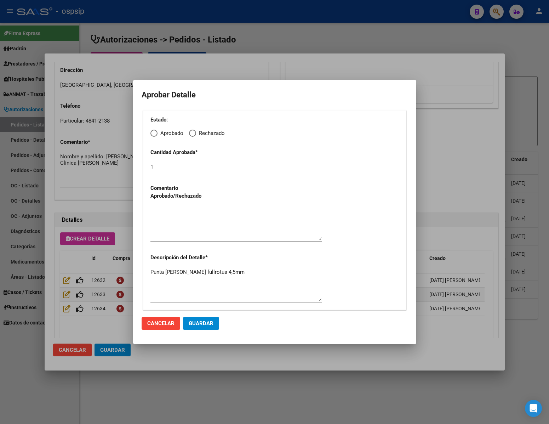
click at [153, 132] on span "Elija una opción" at bounding box center [153, 133] width 7 height 7
click at [153, 132] on input "Aprobado" at bounding box center [153, 133] width 7 height 7
radio input "true"
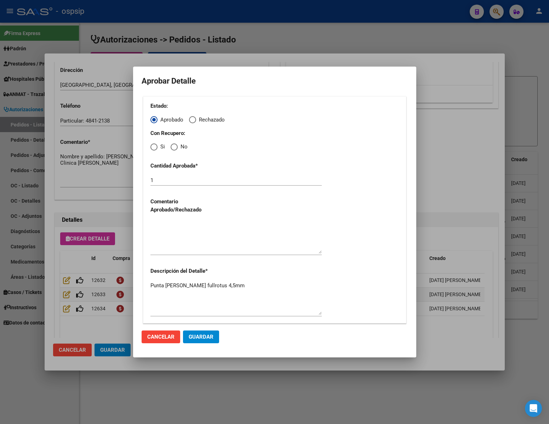
drag, startPoint x: 173, startPoint y: 146, endPoint x: 173, endPoint y: 155, distance: 9.6
click at [172, 147] on span "Elija una opción" at bounding box center [174, 146] width 7 height 7
click at [172, 147] on input "No" at bounding box center [174, 146] width 7 height 7
radio input "true"
click at [175, 253] on div at bounding box center [235, 240] width 171 height 43
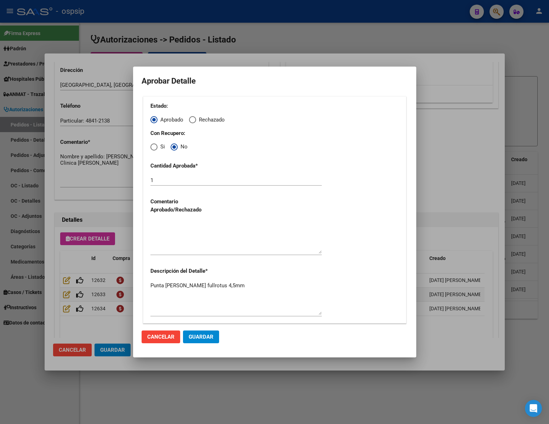
drag, startPoint x: 173, startPoint y: 246, endPoint x: 177, endPoint y: 248, distance: 3.8
click at [173, 247] on textarea at bounding box center [235, 236] width 171 height 33
type textarea "."
click at [209, 341] on button "Guardar" at bounding box center [201, 336] width 36 height 13
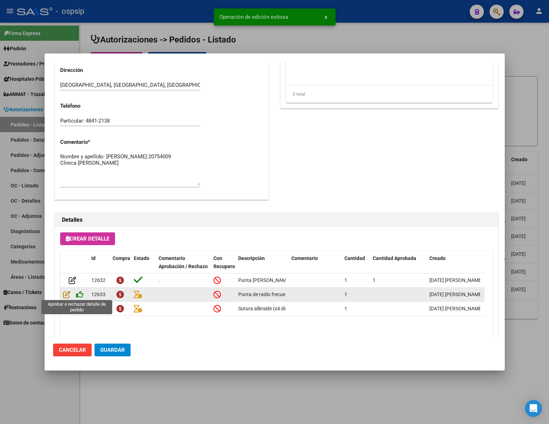
click at [76, 291] on icon at bounding box center [79, 294] width 7 height 8
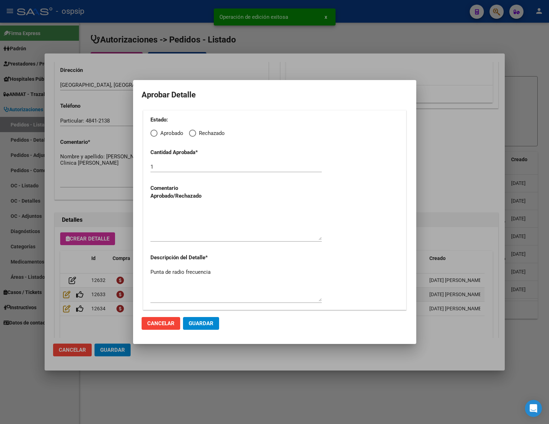
click at [156, 136] on span "Elija una opción" at bounding box center [153, 133] width 7 height 7
click at [156, 136] on input "Aprobado" at bounding box center [153, 133] width 7 height 7
radio input "true"
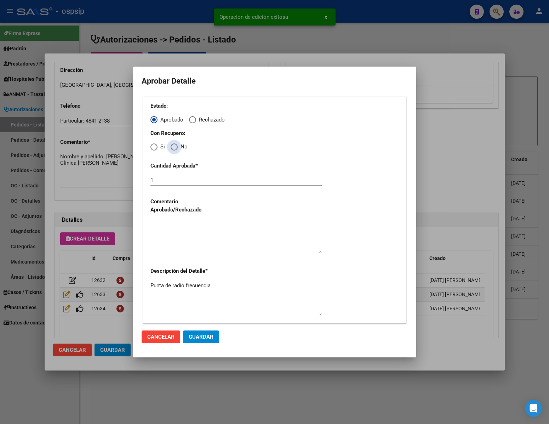
drag, startPoint x: 173, startPoint y: 147, endPoint x: 175, endPoint y: 167, distance: 19.9
click at [175, 148] on span "Elija una opción" at bounding box center [174, 146] width 7 height 7
click at [175, 148] on input "No" at bounding box center [174, 146] width 7 height 7
radio input "true"
click at [188, 247] on textarea at bounding box center [235, 236] width 171 height 33
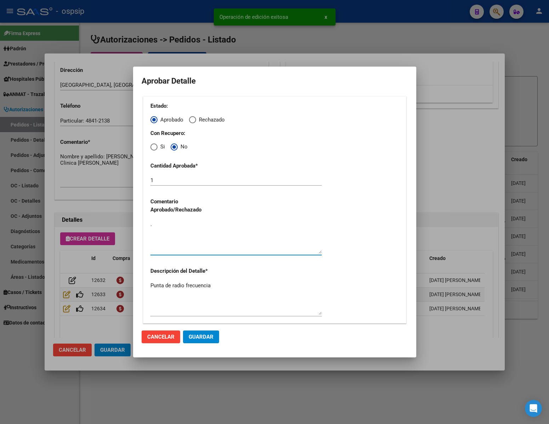
type textarea "."
click at [206, 340] on span "Guardar" at bounding box center [201, 337] width 25 height 6
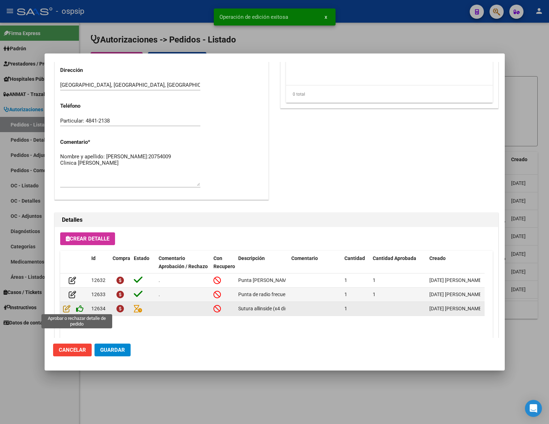
click at [81, 305] on icon at bounding box center [79, 308] width 7 height 8
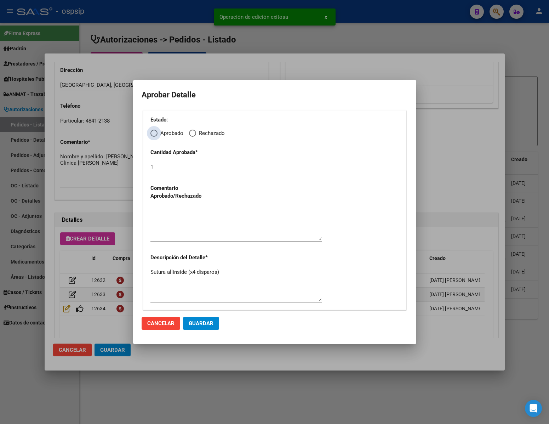
click at [157, 134] on span "Elija una opción" at bounding box center [153, 133] width 7 height 7
click at [157, 134] on input "Aprobado" at bounding box center [153, 133] width 7 height 7
radio input "true"
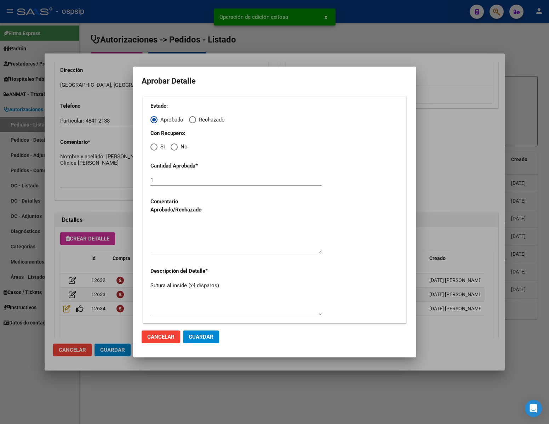
click at [176, 146] on span "Elija una opción" at bounding box center [174, 146] width 7 height 7
click at [176, 146] on input "No" at bounding box center [174, 146] width 7 height 7
radio input "true"
click at [174, 249] on textarea at bounding box center [235, 236] width 171 height 33
type textarea "."
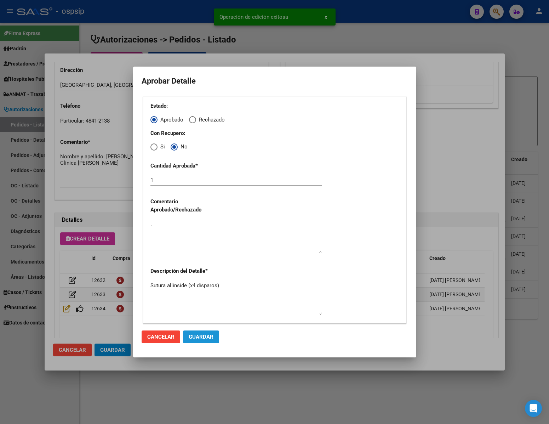
click at [210, 335] on span "Guardar" at bounding box center [201, 337] width 25 height 6
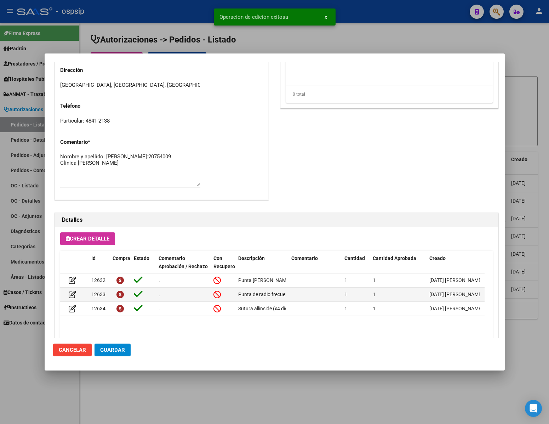
click at [110, 347] on span "Guardar" at bounding box center [112, 350] width 25 height 6
click at [144, 375] on div at bounding box center [274, 212] width 549 height 424
